Goal: Register for event/course

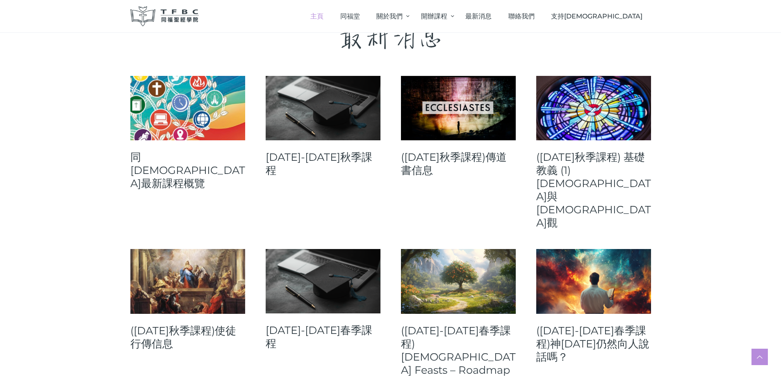
scroll to position [328, 0]
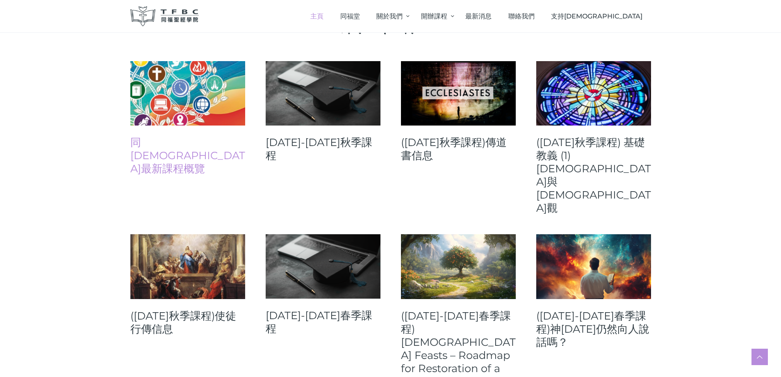
click at [198, 142] on link "同[DEMOGRAPHIC_DATA]最新課程概覽" at bounding box center [187, 155] width 115 height 39
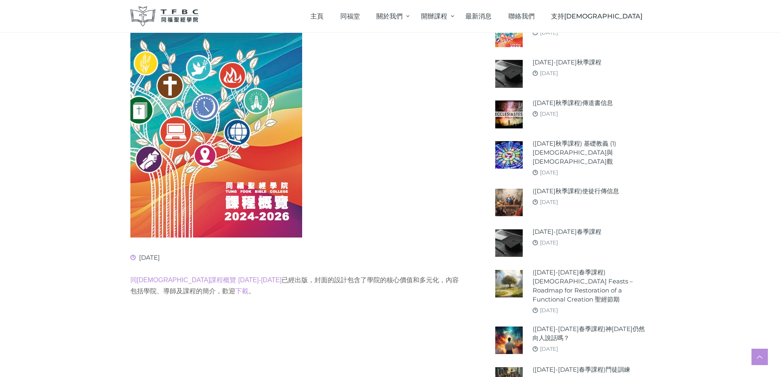
scroll to position [164, 0]
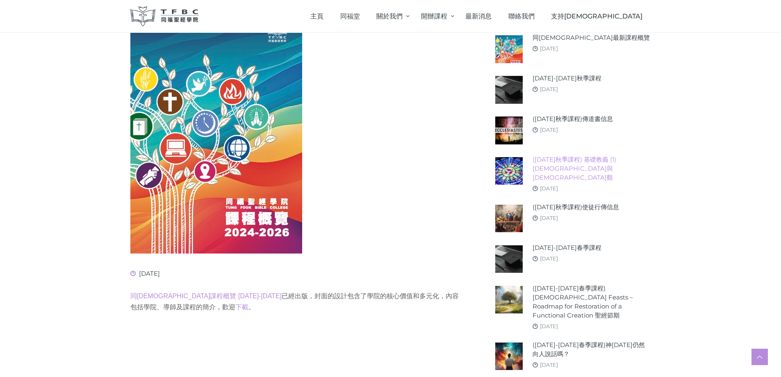
click at [548, 158] on link "([DATE]秋季課程) 基礎教義 (1) [DEMOGRAPHIC_DATA]與[DEMOGRAPHIC_DATA]觀" at bounding box center [591, 168] width 118 height 27
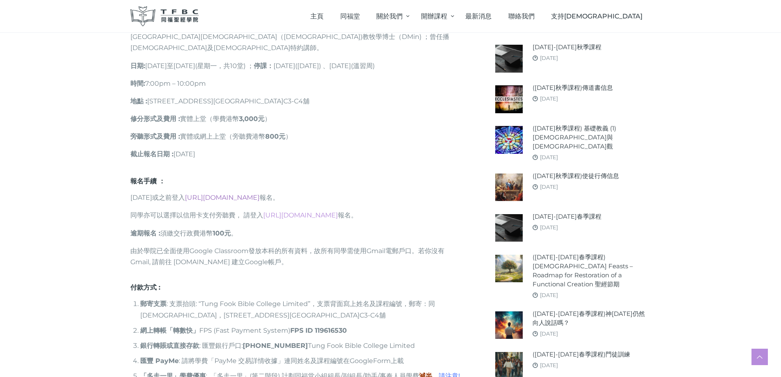
scroll to position [533, 0]
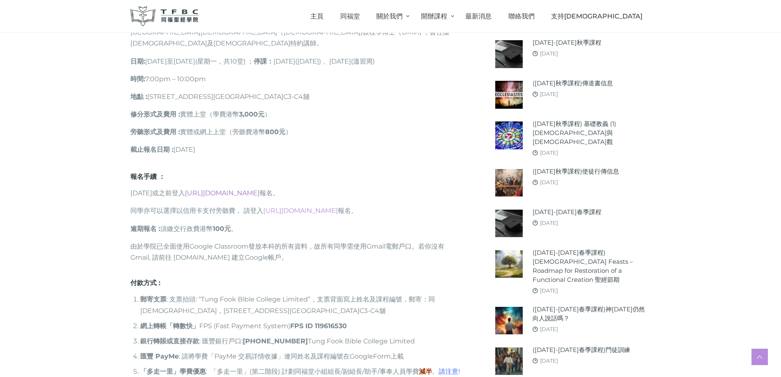
click at [249, 189] on link "https://go.tfbc.org.hk/2025F" at bounding box center [222, 193] width 75 height 8
